Goal: Information Seeking & Learning: Learn about a topic

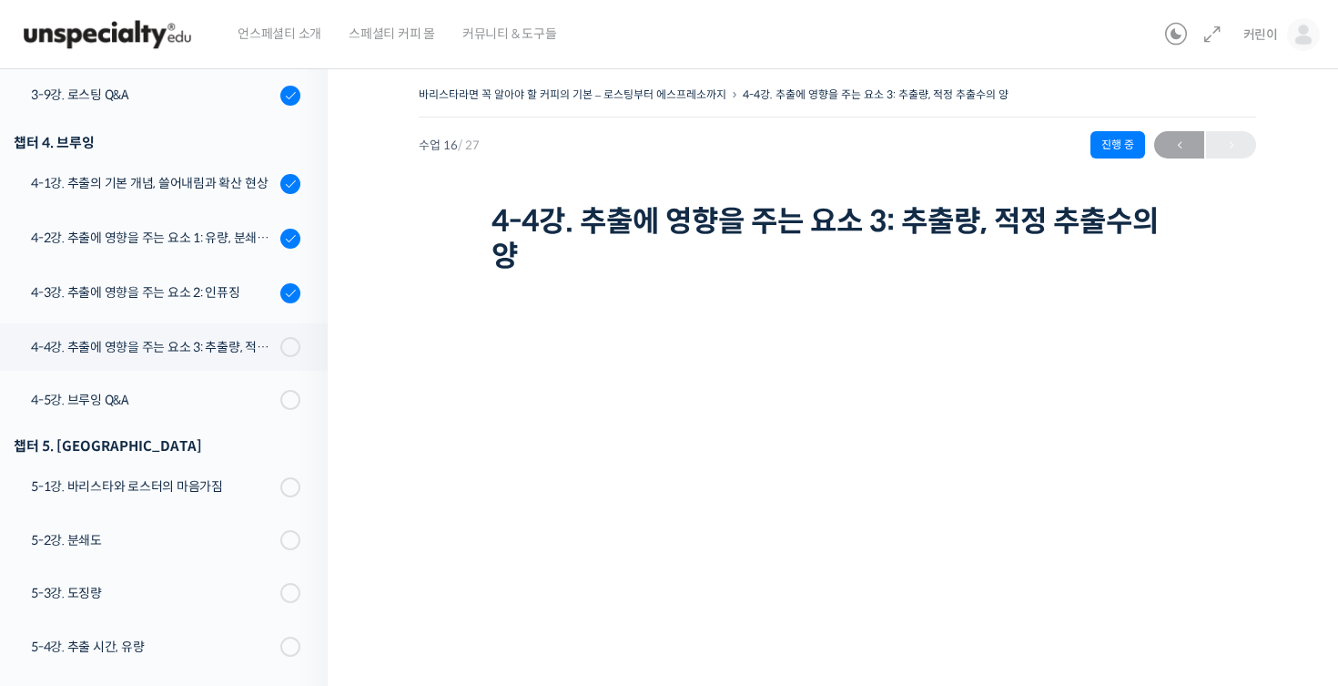
click at [1199, 290] on div "바리스타라면 꼭 알아야 할 커피의 기본 – 로스팅부터 에스프레소까지 4-4강. 추출에 영향을 주는 요소 3: ᄎ…" at bounding box center [838, 486] width 838 height 808
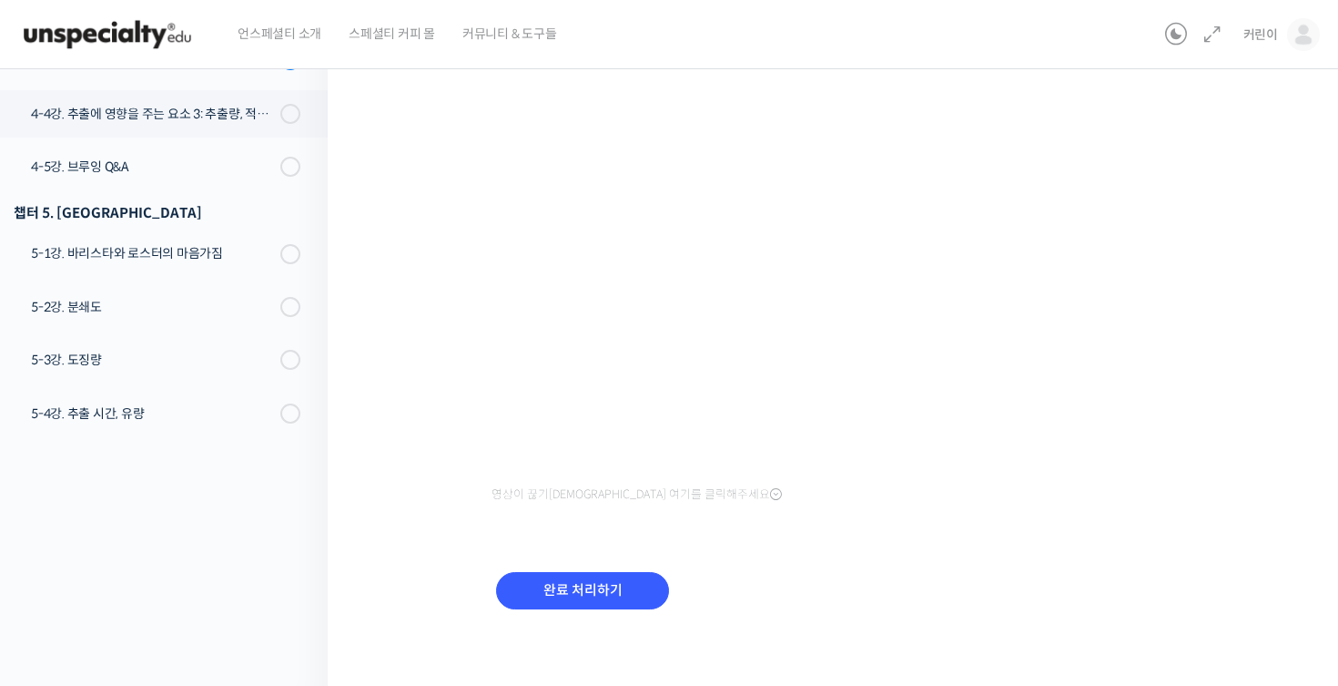
scroll to position [240, 0]
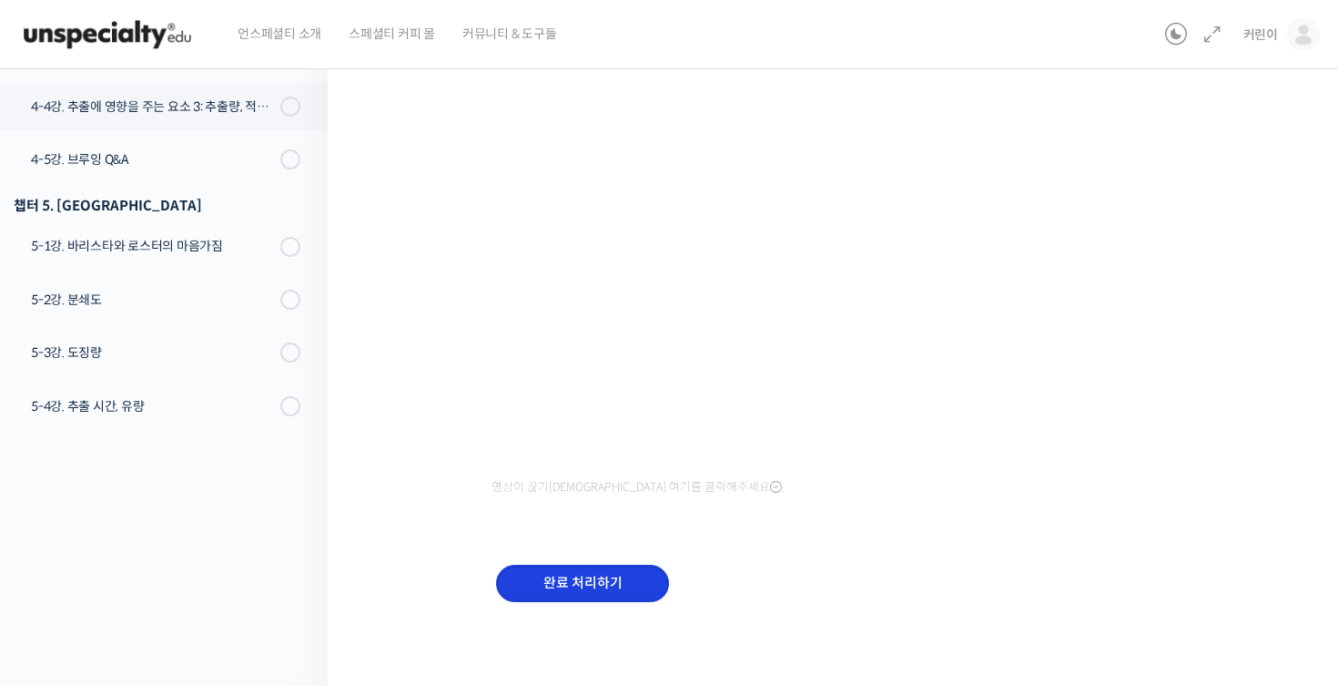
click at [641, 580] on input "완료 처리하기" at bounding box center [582, 582] width 173 height 37
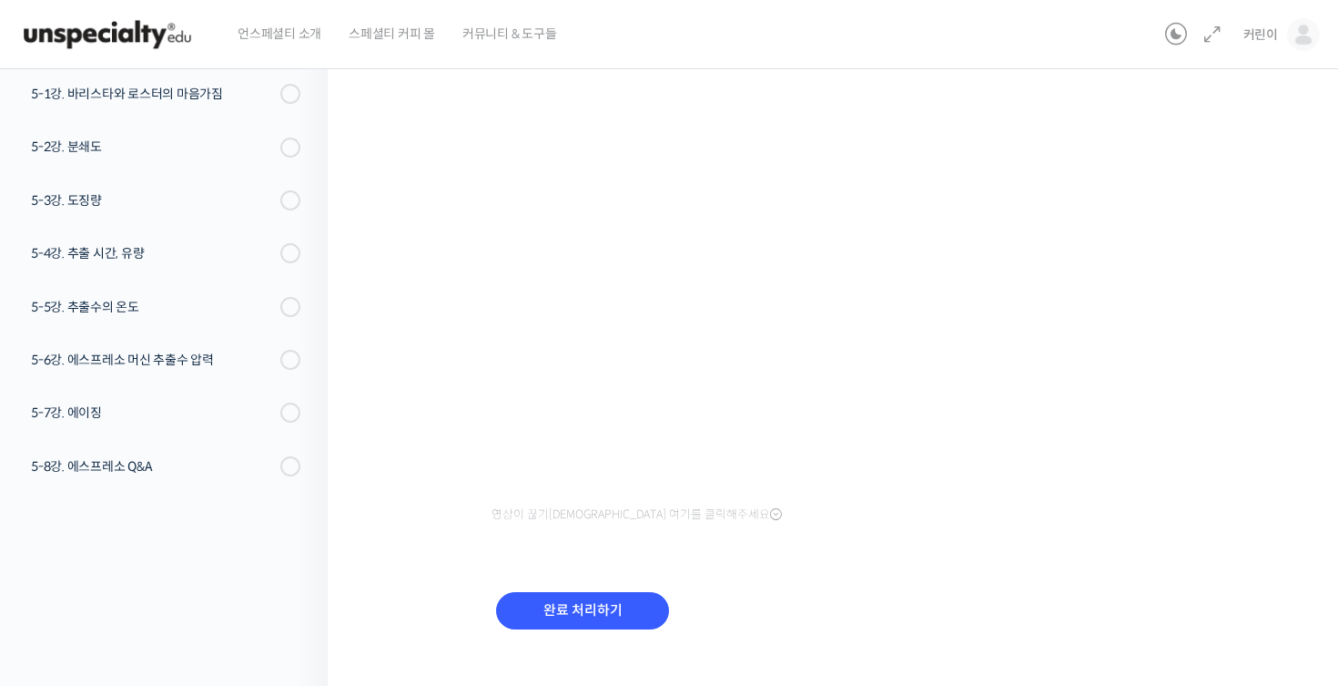
scroll to position [205, 0]
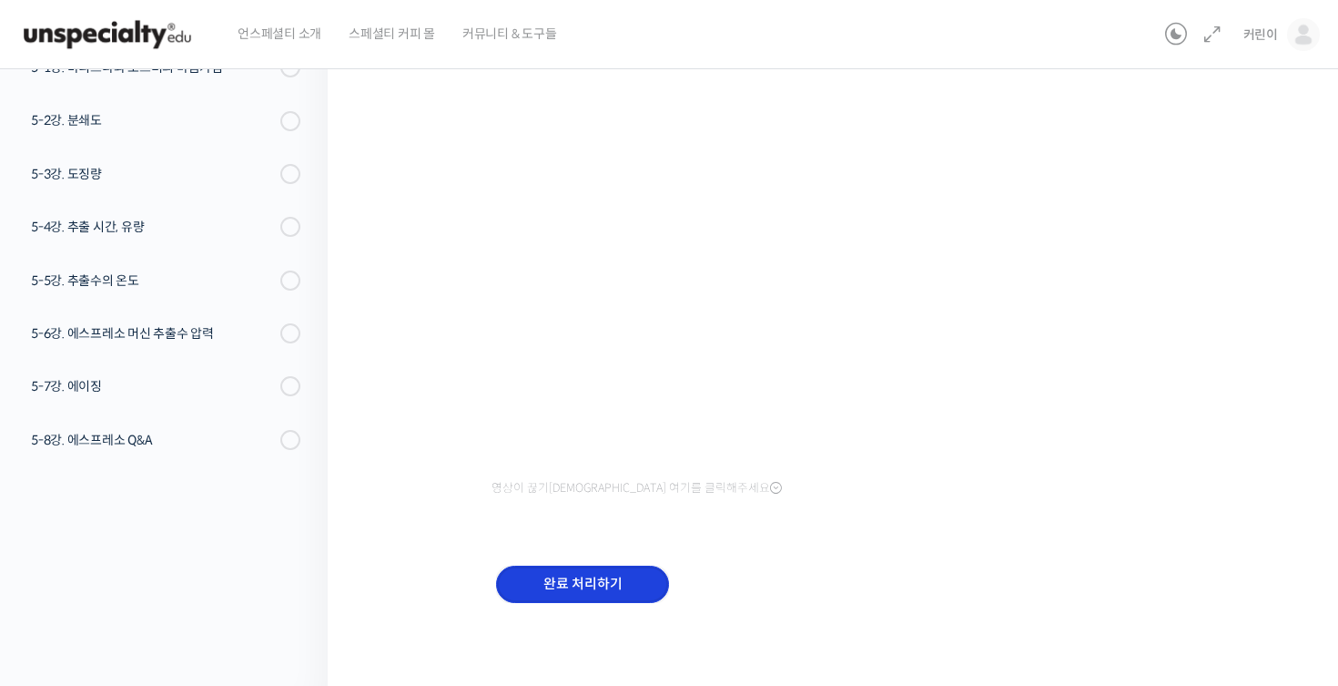
click at [588, 566] on input "완료 처리하기" at bounding box center [582, 583] width 173 height 37
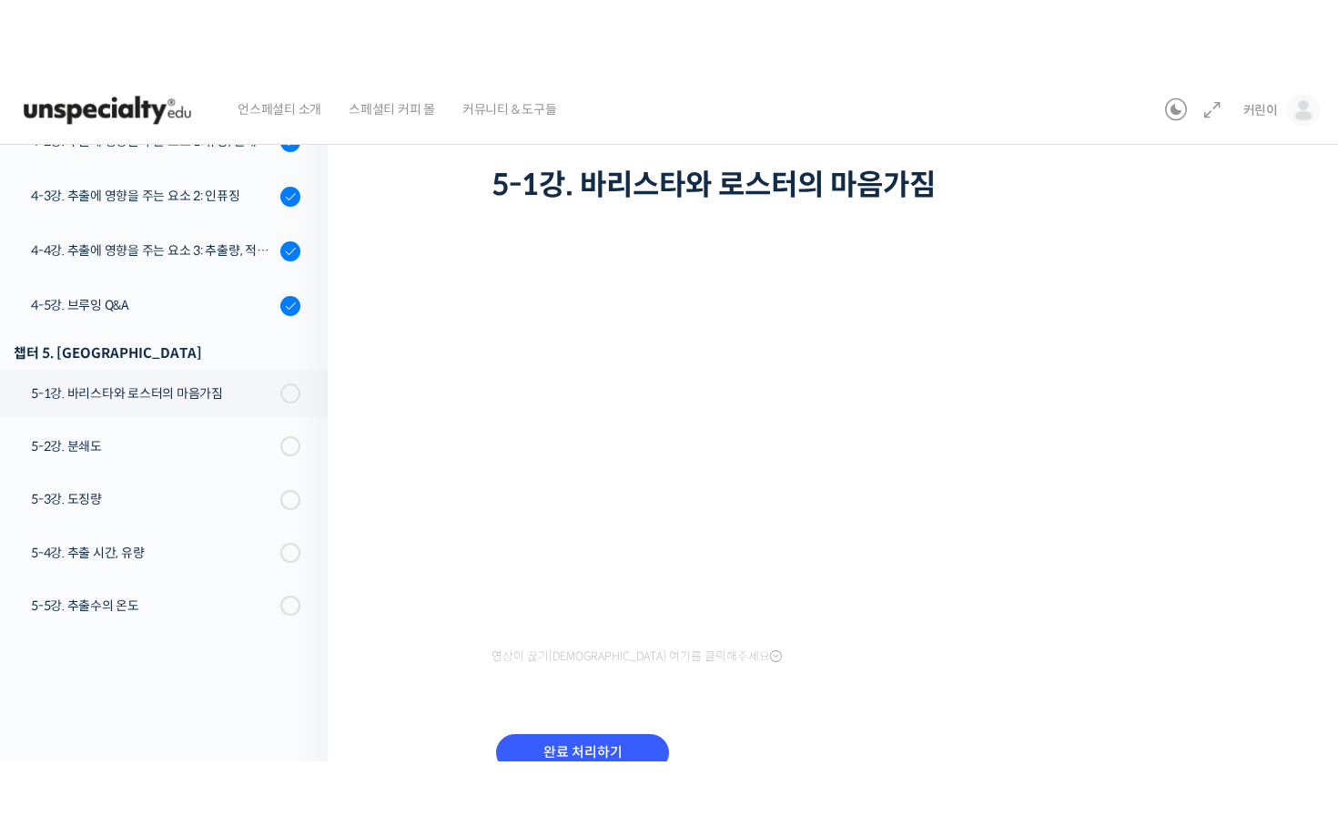
scroll to position [54, 0]
